Goal: Information Seeking & Learning: Learn about a topic

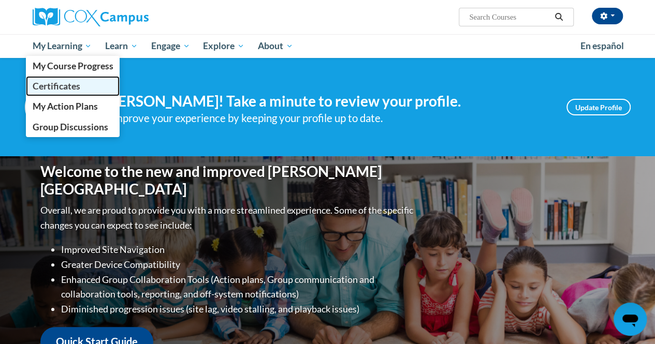
drag, startPoint x: 0, startPoint y: 0, endPoint x: 55, endPoint y: 84, distance: 100.3
click at [55, 84] on span "Certificates" at bounding box center [56, 86] width 48 height 11
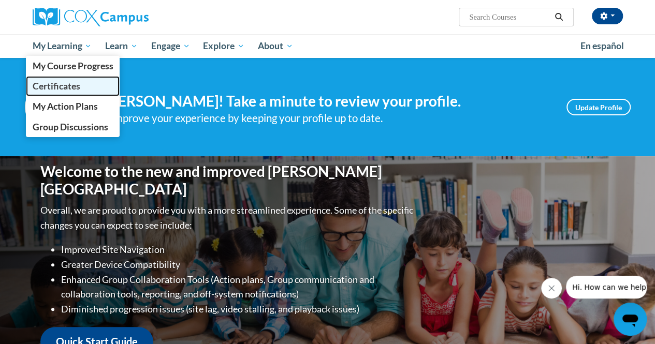
click at [68, 84] on span "Certificates" at bounding box center [56, 86] width 48 height 11
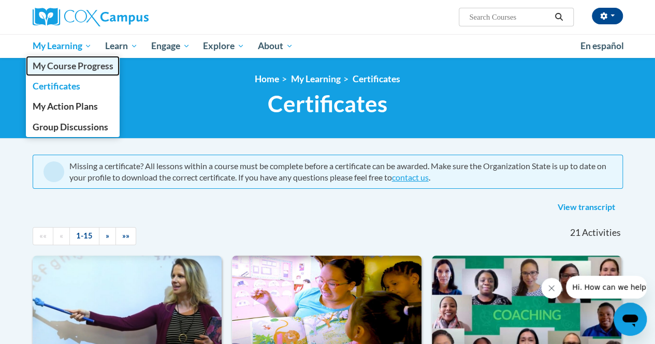
click at [77, 69] on span "My Course Progress" at bounding box center [72, 66] width 81 height 11
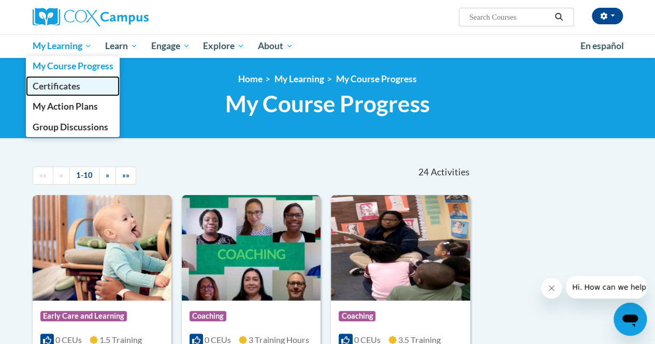
click at [61, 92] on link "Certificates" at bounding box center [73, 86] width 94 height 20
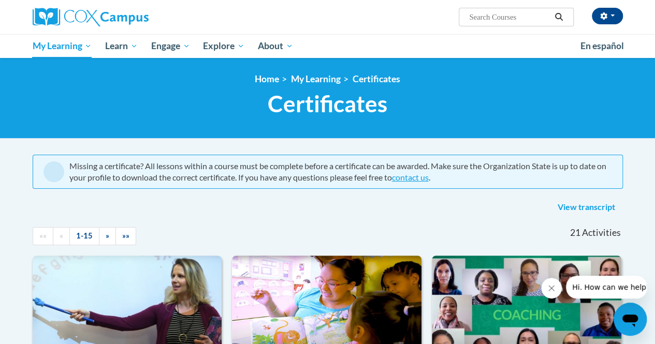
scroll to position [259, 0]
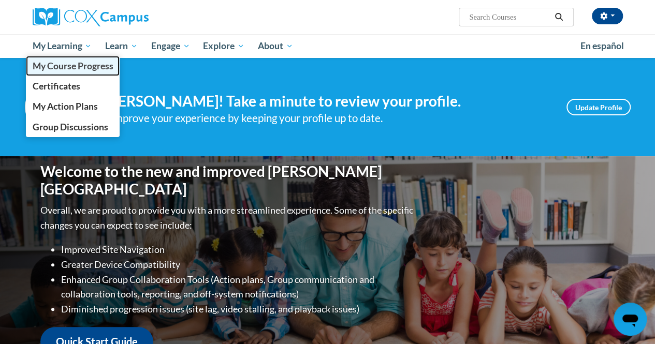
click at [84, 65] on span "My Course Progress" at bounding box center [72, 66] width 81 height 11
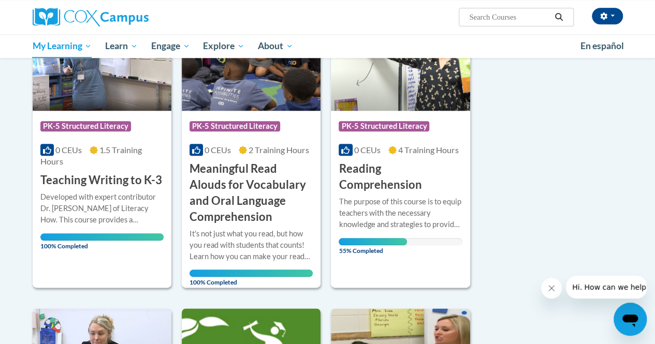
scroll to position [414, 0]
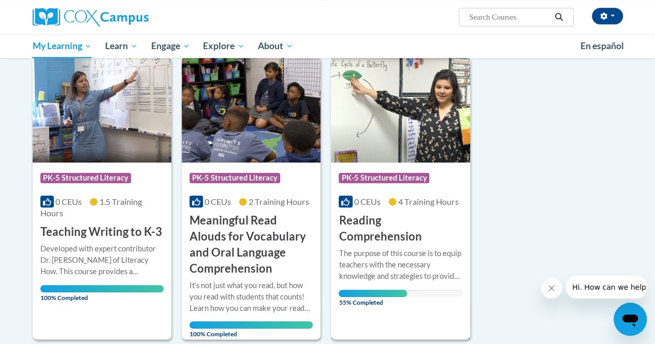
click at [372, 240] on h3 "Reading Comprehension" at bounding box center [400, 229] width 123 height 32
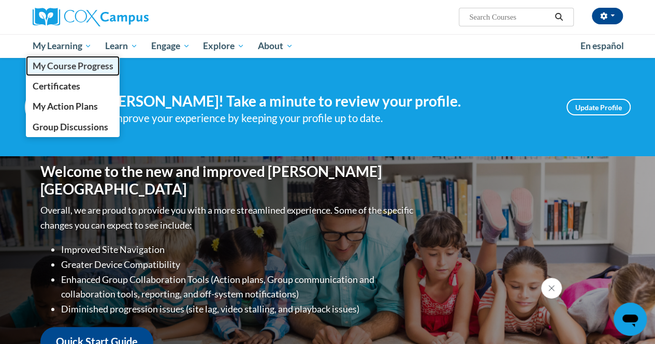
click at [80, 67] on span "My Course Progress" at bounding box center [72, 66] width 81 height 11
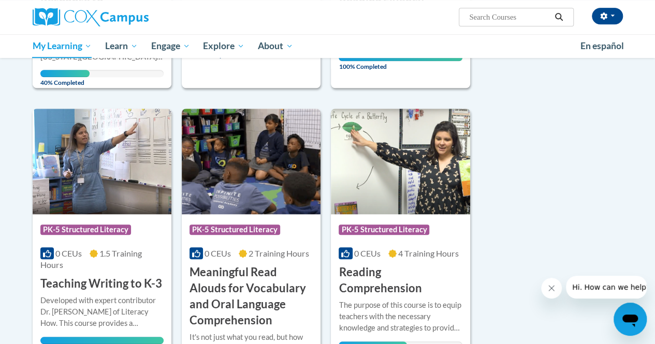
scroll to position [414, 0]
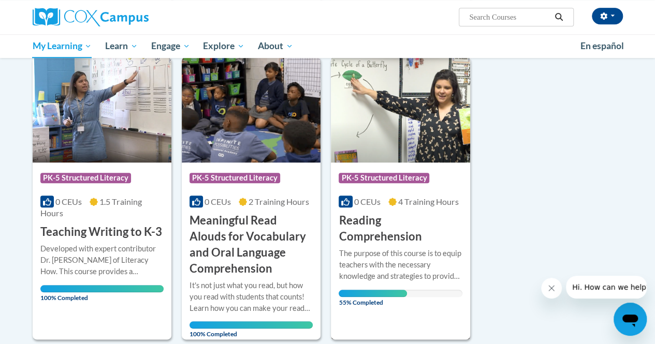
click at [433, 122] on img at bounding box center [400, 110] width 139 height 106
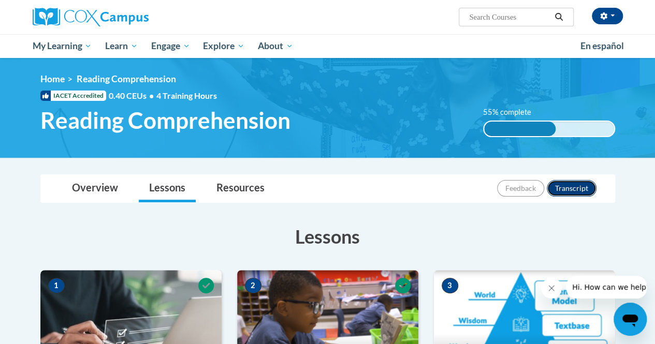
click at [572, 188] on button "Transcript" at bounding box center [572, 188] width 50 height 17
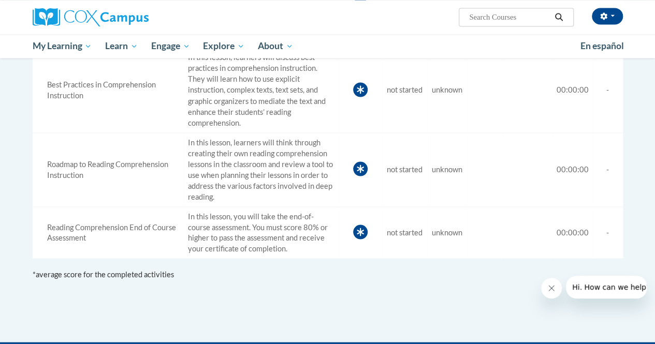
scroll to position [829, 0]
